Goal: Task Accomplishment & Management: Use online tool/utility

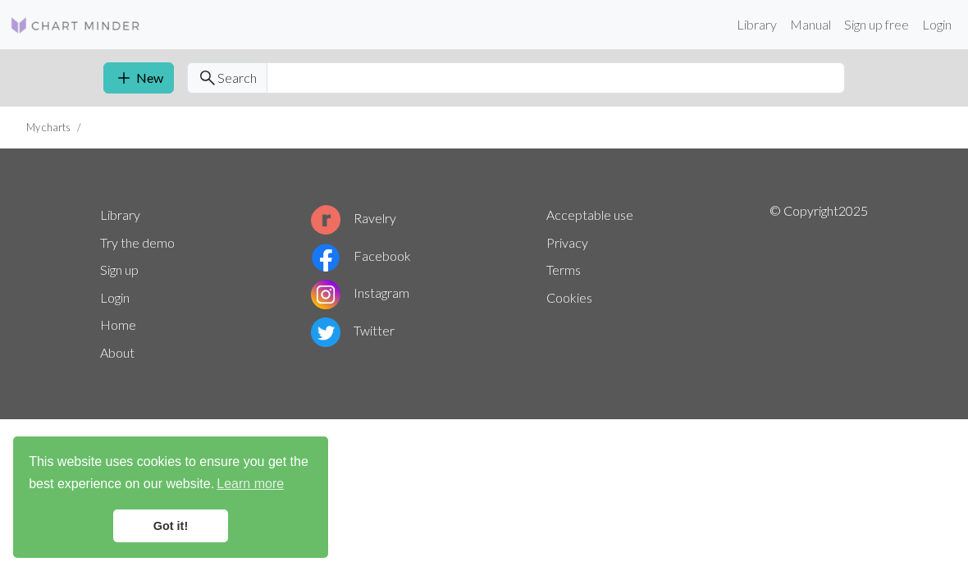
click at [930, 27] on link "Login" at bounding box center [936, 24] width 43 height 33
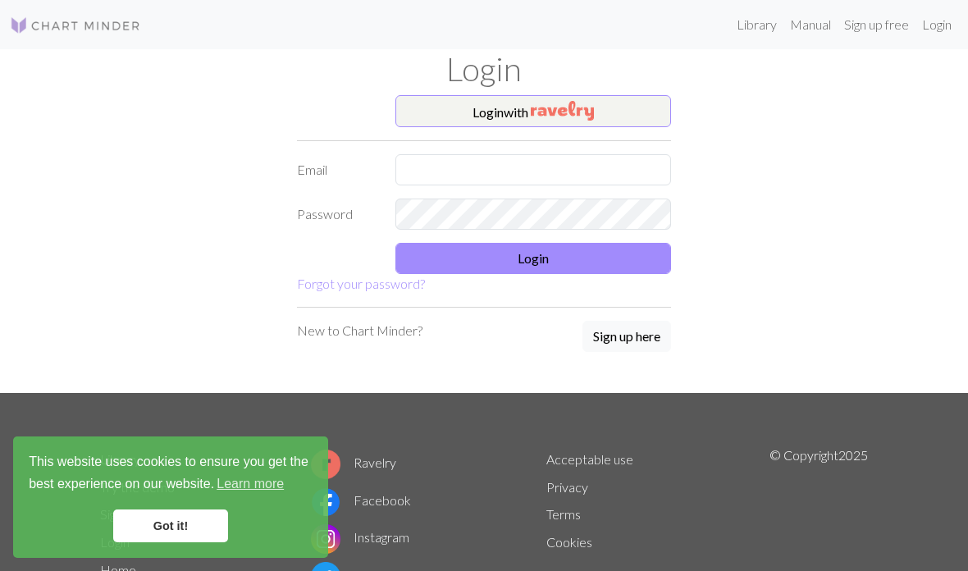
click at [642, 104] on button "Login with" at bounding box center [533, 111] width 276 height 33
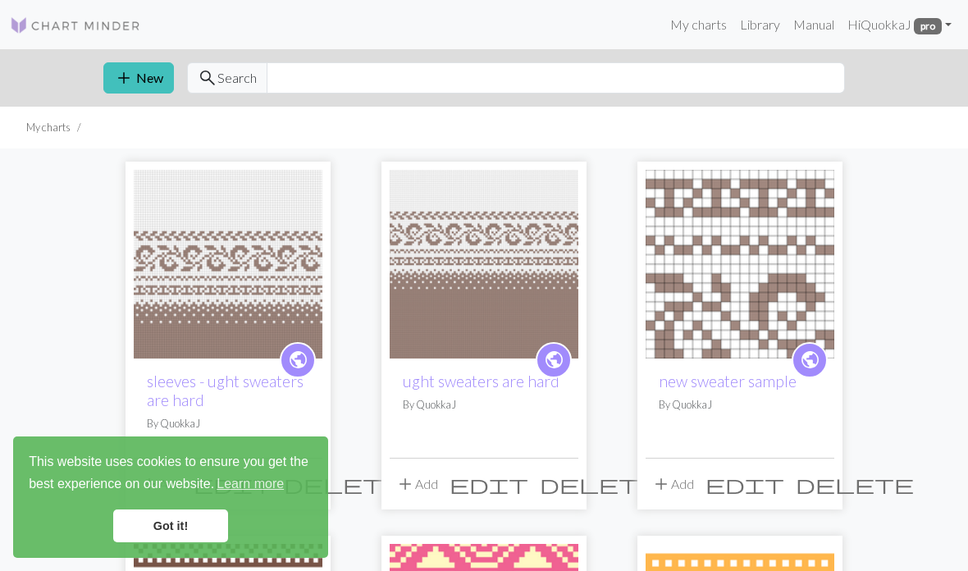
click at [248, 378] on link "sleeves - ught sweaters are hard" at bounding box center [225, 391] width 157 height 38
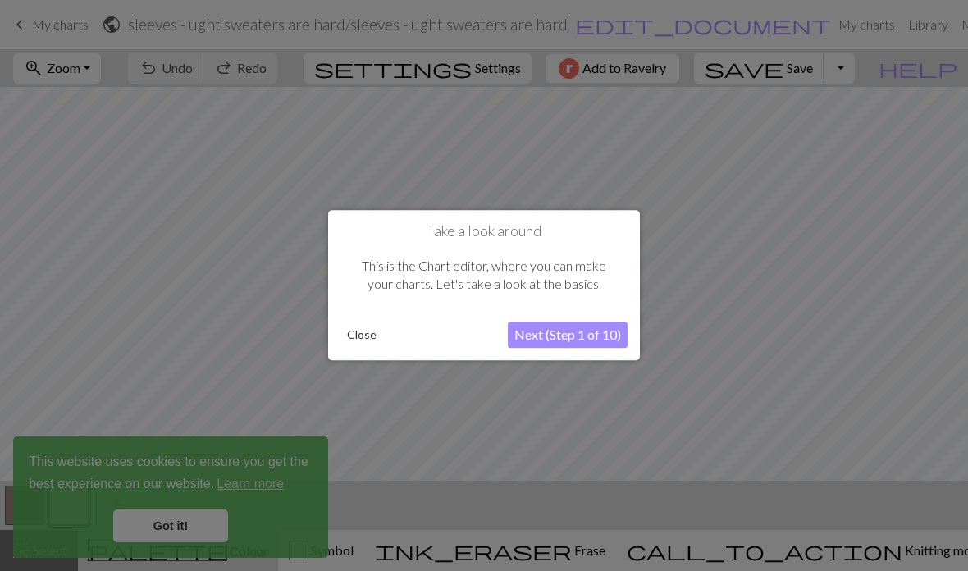
click at [393, 304] on div "This is the Chart editor, where you can make your charts. Let's take a look at …" at bounding box center [483, 275] width 287 height 70
click at [362, 337] on button "Close" at bounding box center [361, 335] width 43 height 25
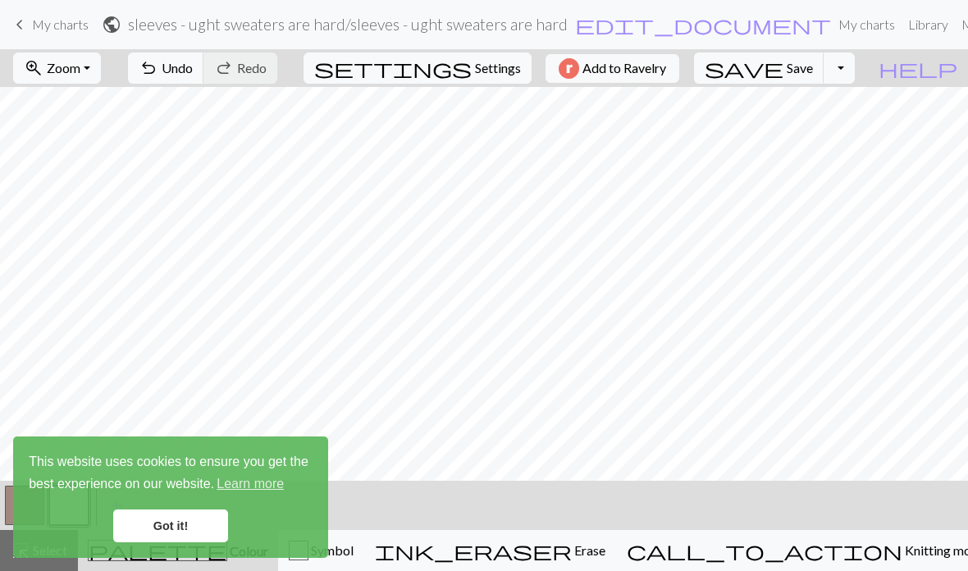
click at [186, 522] on link "Got it!" at bounding box center [170, 525] width 115 height 33
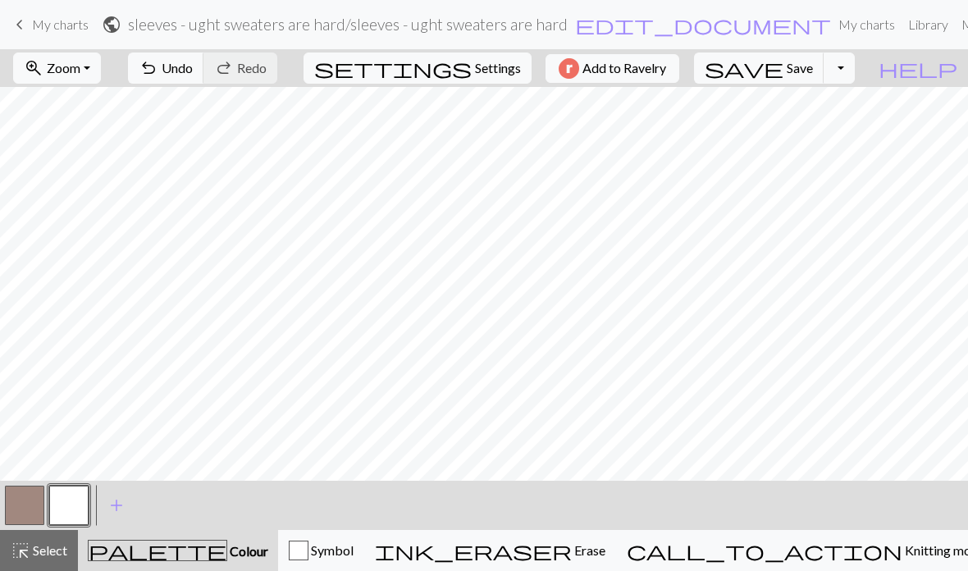
scroll to position [74, 1439]
click at [902, 548] on span "Knitting mode" at bounding box center [943, 550] width 83 height 16
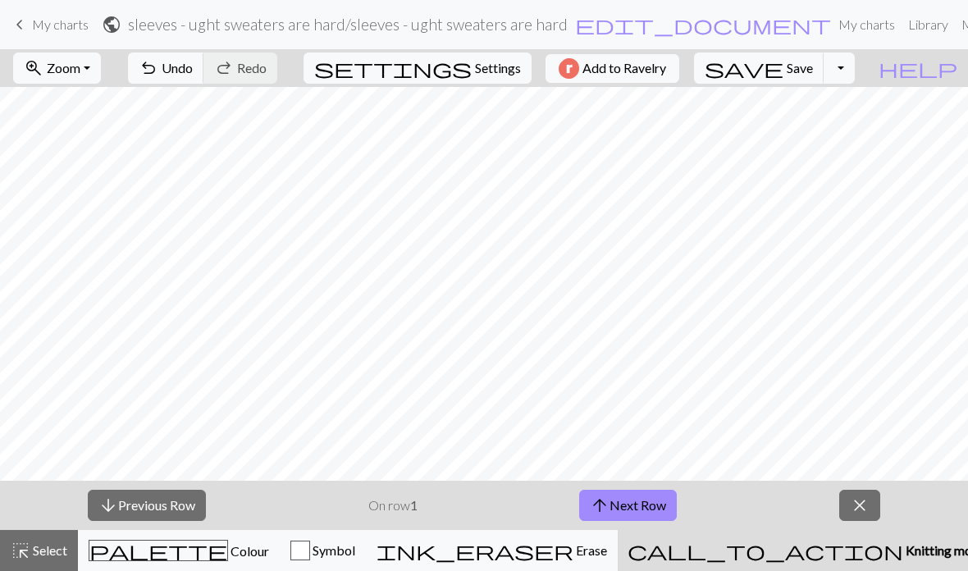
scroll to position [1071, 1291]
click at [667, 504] on button "arrow_upward Next Row" at bounding box center [628, 505] width 98 height 31
click at [666, 503] on button "arrow_upward Next Row" at bounding box center [628, 505] width 98 height 31
click at [668, 501] on button "arrow_upward Next Row" at bounding box center [628, 505] width 98 height 31
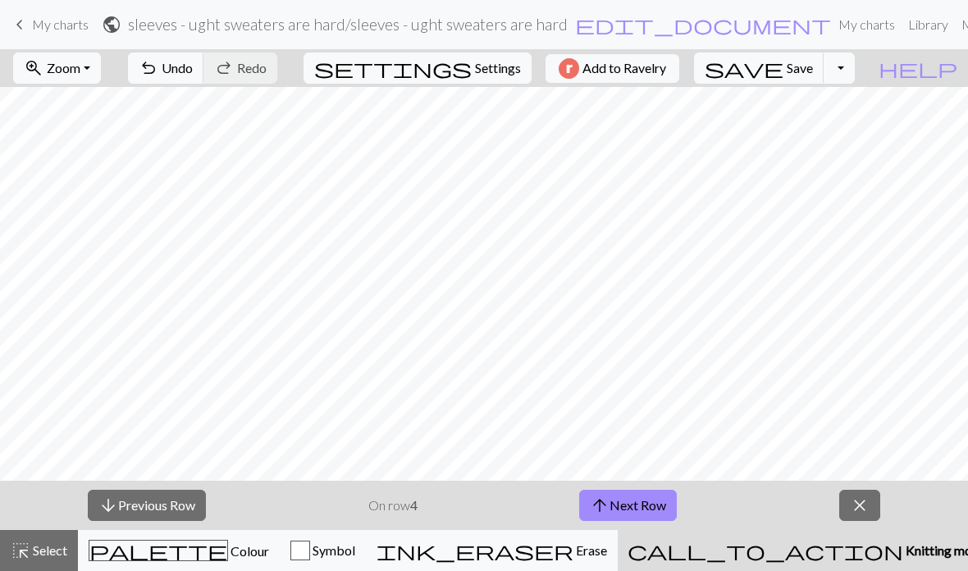
click at [671, 497] on button "arrow_upward Next Row" at bounding box center [628, 505] width 98 height 31
click at [670, 497] on button "arrow_upward Next Row" at bounding box center [628, 505] width 98 height 31
click at [669, 499] on button "arrow_upward Next Row" at bounding box center [628, 505] width 98 height 31
click at [670, 502] on button "arrow_upward Next Row" at bounding box center [628, 505] width 98 height 31
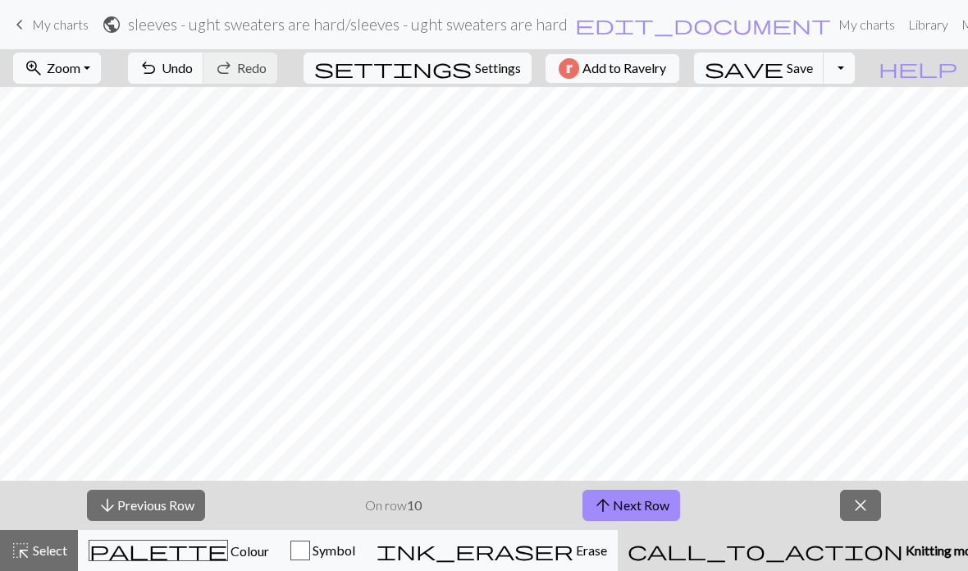
click at [673, 502] on button "arrow_upward Next Row" at bounding box center [631, 505] width 98 height 31
click at [674, 501] on button "arrow_upward Next Row" at bounding box center [631, 505] width 98 height 31
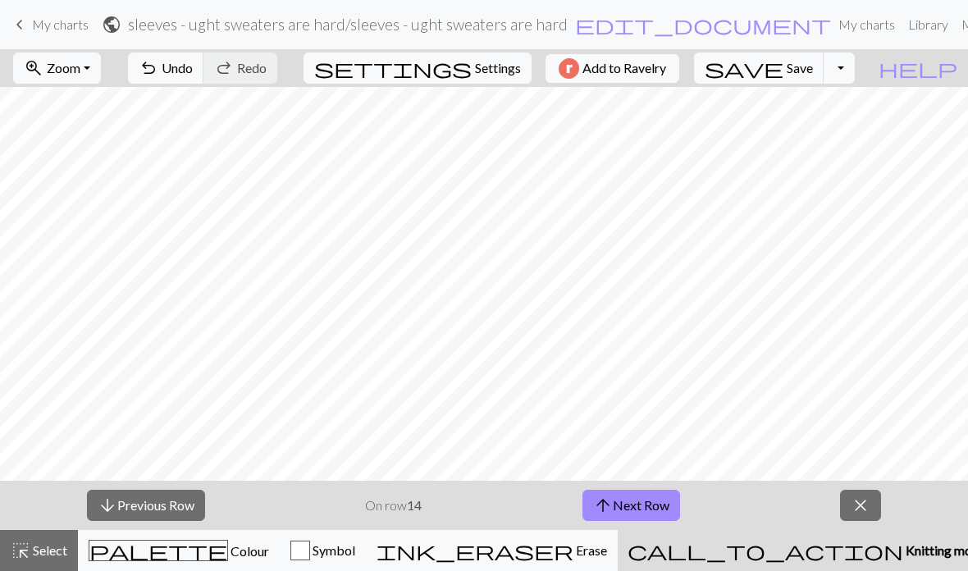
click at [673, 501] on button "arrow_upward Next Row" at bounding box center [631, 505] width 98 height 31
click at [674, 501] on button "arrow_upward Next Row" at bounding box center [631, 505] width 98 height 31
click at [673, 501] on button "arrow_upward Next Row" at bounding box center [631, 505] width 98 height 31
click at [674, 504] on button "arrow_upward Next Row" at bounding box center [631, 505] width 98 height 31
click at [674, 503] on button "arrow_upward Next Row" at bounding box center [631, 505] width 98 height 31
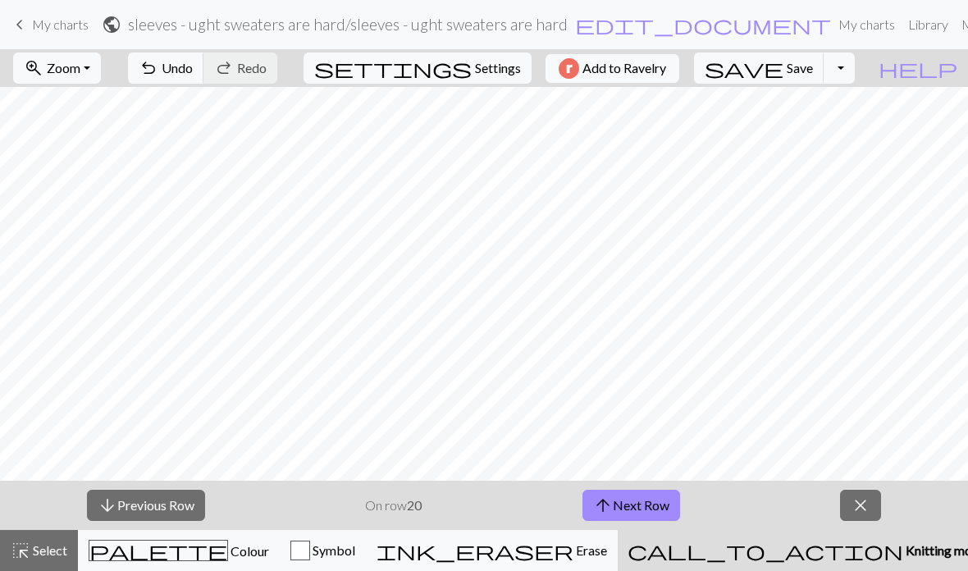
click at [673, 504] on button "arrow_upward Next Row" at bounding box center [631, 505] width 98 height 31
click at [673, 503] on button "arrow_upward Next Row" at bounding box center [631, 505] width 98 height 31
click at [673, 506] on button "arrow_upward Next Row" at bounding box center [631, 505] width 98 height 31
click at [673, 507] on button "arrow_upward Next Row" at bounding box center [631, 505] width 98 height 31
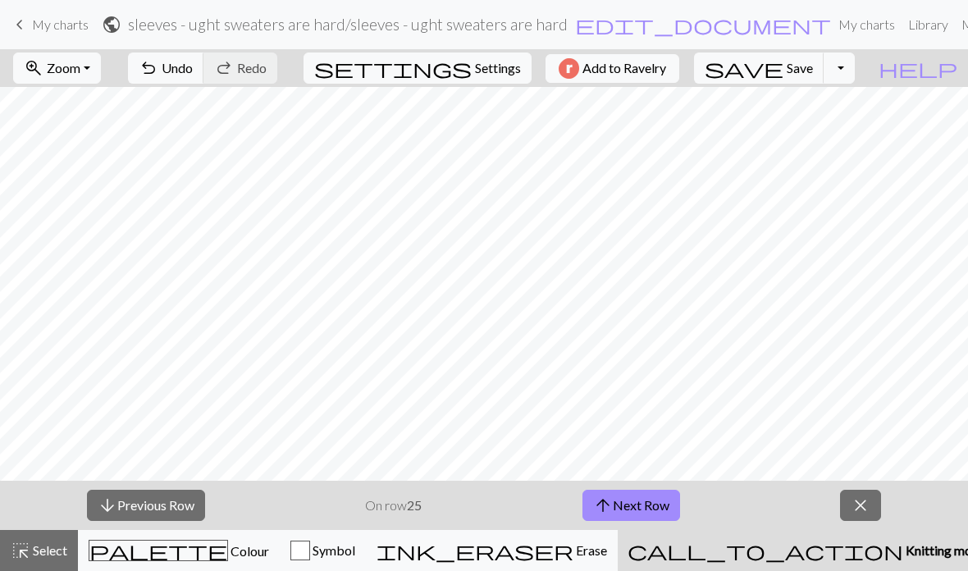
click at [672, 507] on button "arrow_upward Next Row" at bounding box center [631, 505] width 98 height 31
click at [671, 505] on button "arrow_upward Next Row" at bounding box center [631, 505] width 98 height 31
click at [670, 505] on button "arrow_upward Next Row" at bounding box center [631, 505] width 98 height 31
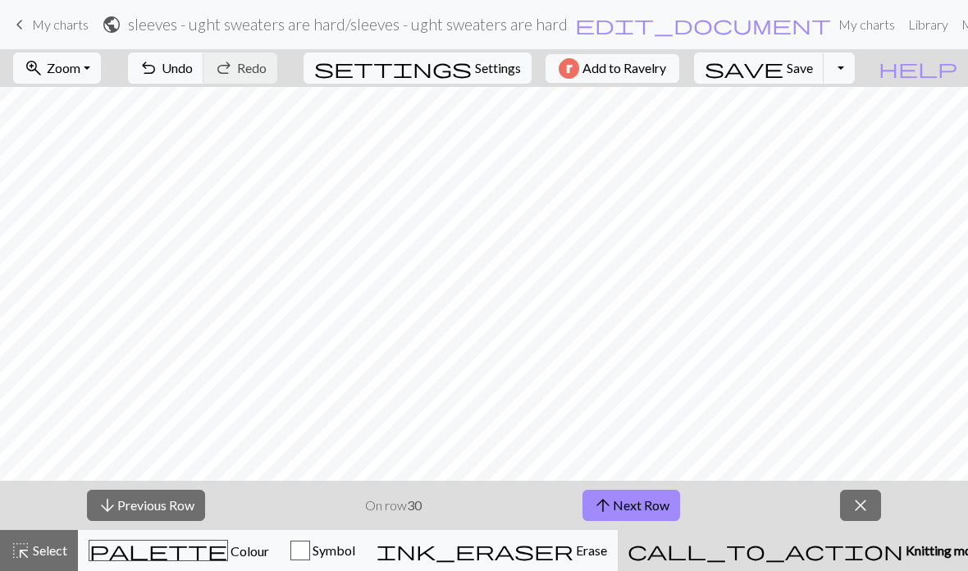
click at [669, 505] on button "arrow_upward Next Row" at bounding box center [631, 505] width 98 height 31
click at [668, 505] on button "arrow_upward Next Row" at bounding box center [631, 505] width 98 height 31
click at [669, 508] on button "arrow_upward Next Row" at bounding box center [631, 505] width 98 height 31
click at [671, 507] on button "arrow_upward Next Row" at bounding box center [631, 505] width 98 height 31
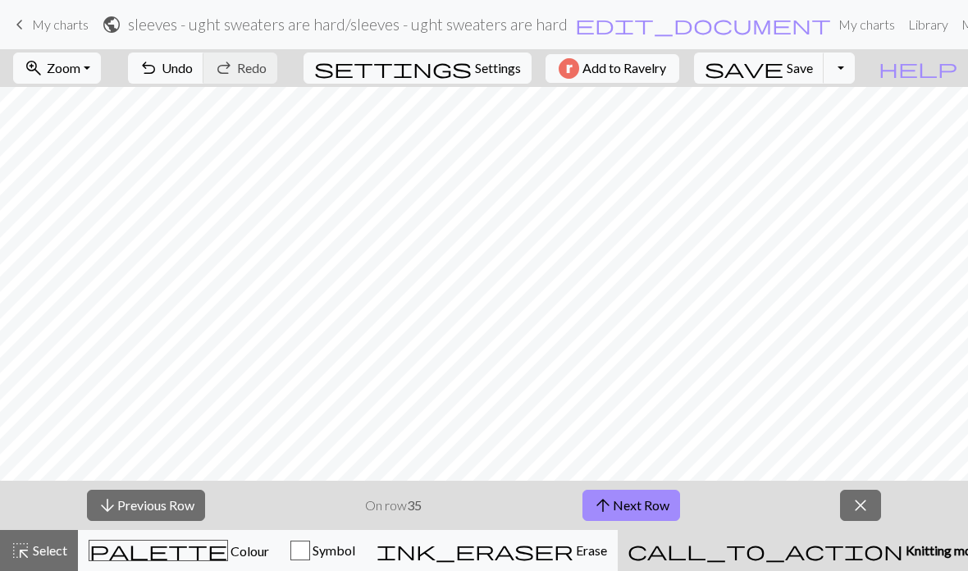
click at [670, 507] on button "arrow_upward Next Row" at bounding box center [631, 505] width 98 height 31
click at [672, 506] on button "arrow_upward Next Row" at bounding box center [631, 505] width 98 height 31
click at [672, 505] on button "arrow_upward Next Row" at bounding box center [631, 505] width 98 height 31
click at [673, 505] on button "arrow_upward Next Row" at bounding box center [631, 505] width 98 height 31
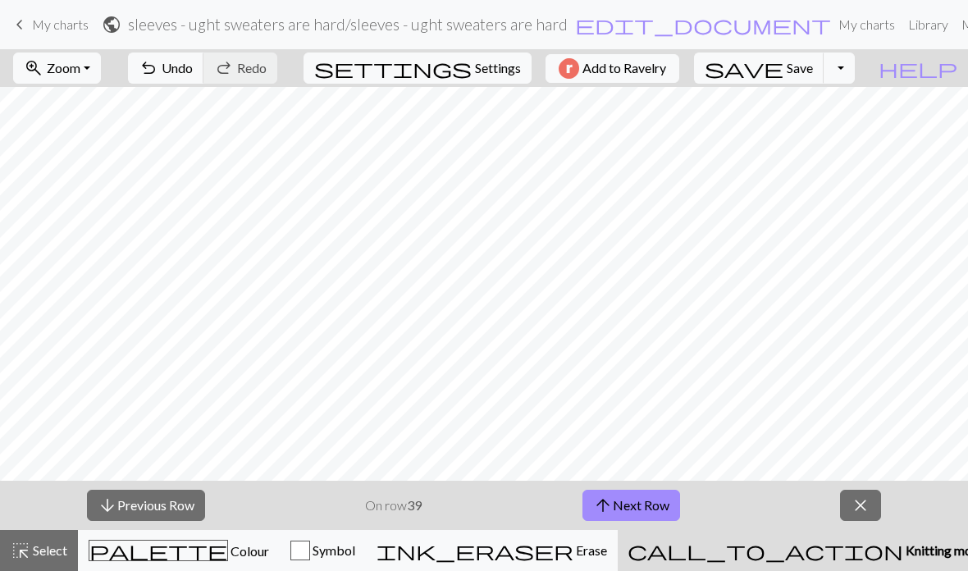
click at [673, 505] on button "arrow_upward Next Row" at bounding box center [631, 505] width 98 height 31
click at [672, 505] on button "arrow_upward Next Row" at bounding box center [631, 505] width 98 height 31
click at [671, 505] on button "arrow_upward Next Row" at bounding box center [631, 505] width 98 height 31
click at [673, 504] on button "arrow_upward Next Row" at bounding box center [631, 505] width 98 height 31
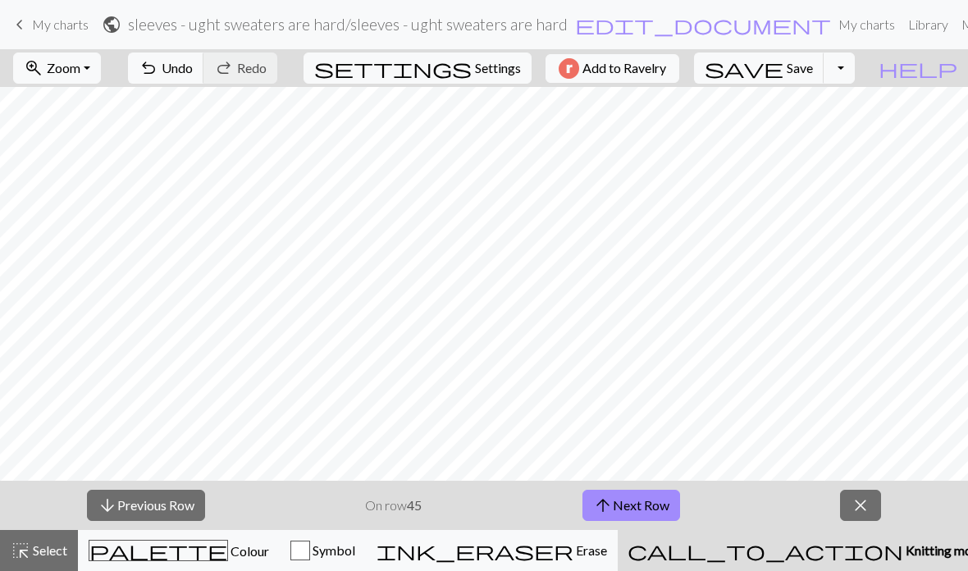
click at [673, 504] on button "arrow_upward Next Row" at bounding box center [631, 505] width 98 height 31
click at [673, 505] on button "arrow_upward Next Row" at bounding box center [631, 505] width 98 height 31
click at [672, 504] on button "arrow_upward Next Row" at bounding box center [631, 505] width 98 height 31
click at [673, 506] on button "arrow_upward Next Row" at bounding box center [631, 505] width 98 height 31
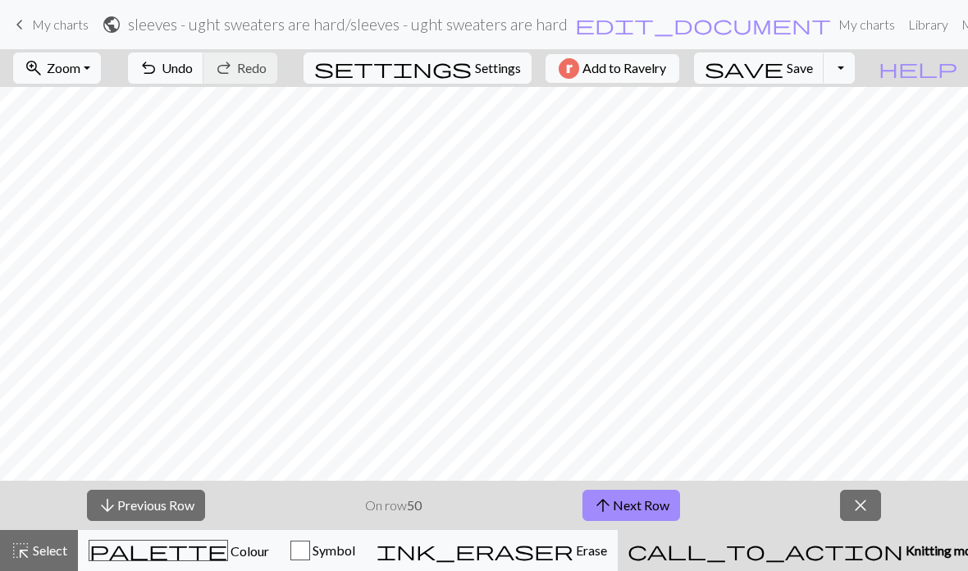
click at [673, 507] on button "arrow_upward Next Row" at bounding box center [631, 505] width 98 height 31
click at [673, 506] on button "arrow_upward Next Row" at bounding box center [631, 505] width 98 height 31
click at [672, 507] on button "arrow_upward Next Row" at bounding box center [631, 505] width 98 height 31
click at [672, 506] on button "arrow_upward Next Row" at bounding box center [631, 505] width 98 height 31
click at [671, 506] on button "arrow_upward Next Row" at bounding box center [631, 505] width 98 height 31
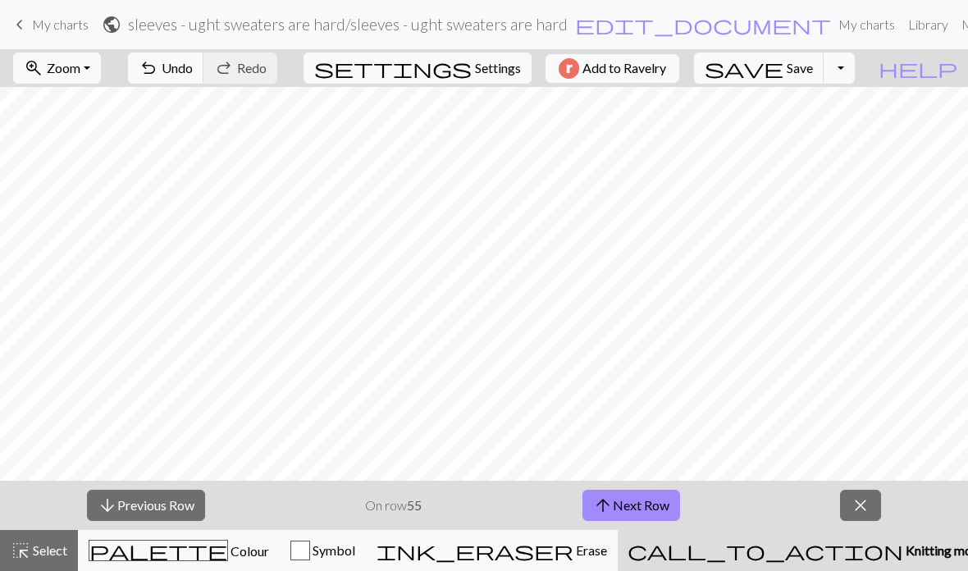
click at [671, 506] on button "arrow_upward Next Row" at bounding box center [631, 505] width 98 height 31
click at [673, 507] on button "arrow_upward Next Row" at bounding box center [631, 505] width 98 height 31
click at [672, 507] on button "arrow_upward Next Row" at bounding box center [631, 505] width 98 height 31
click at [611, 503] on span "arrow_upward" at bounding box center [603, 505] width 20 height 23
